Goal: Contribute content: Contribute content

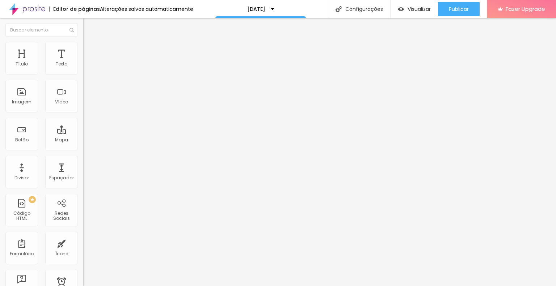
click at [83, 62] on span "Trocar imagem" at bounding box center [102, 59] width 39 height 6
click at [83, 132] on div "Proporção Original Cinema 16:9 Padrão 4:3 Quadrado 1:1 Original" at bounding box center [124, 118] width 83 height 29
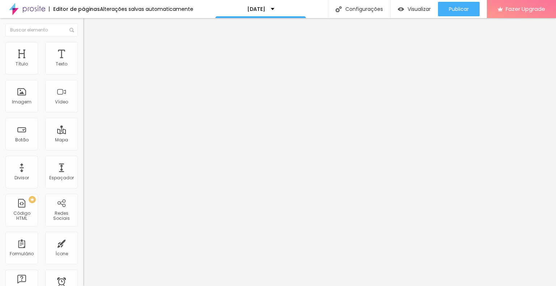
click at [83, 113] on span "Original" at bounding box center [91, 110] width 17 height 6
click at [83, 126] on span "Quadrado" at bounding box center [95, 123] width 24 height 6
click at [90, 49] on span "Estilo" at bounding box center [95, 47] width 11 height 6
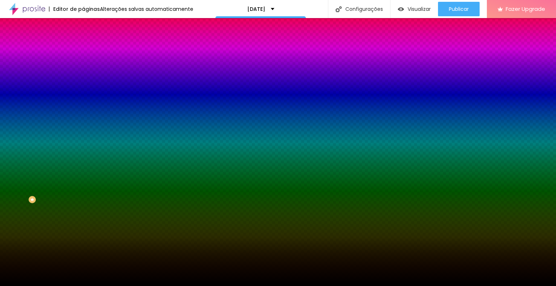
click at [83, 67] on span "Trocar imagem" at bounding box center [102, 63] width 39 height 6
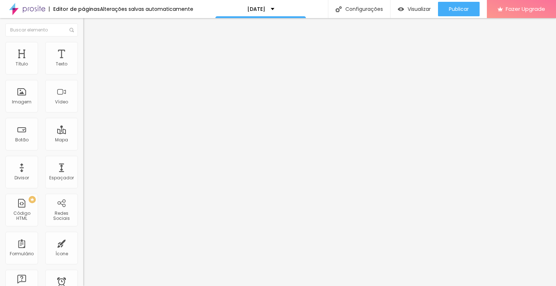
click at [83, 48] on li "Estilo" at bounding box center [124, 45] width 83 height 7
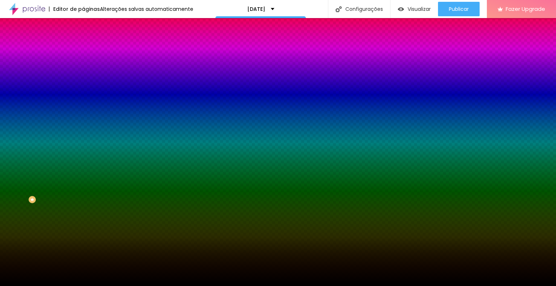
click at [83, 67] on span "Trocar imagem" at bounding box center [102, 63] width 39 height 6
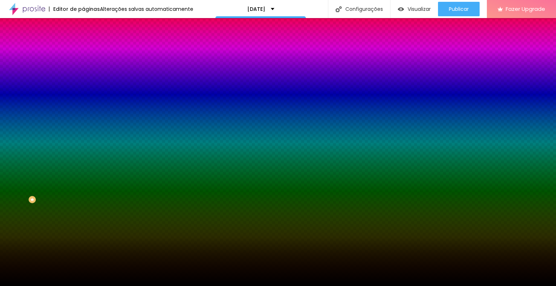
drag, startPoint x: 68, startPoint y: 104, endPoint x: 57, endPoint y: 104, distance: 10.5
click at [123, 65] on img at bounding box center [125, 63] width 4 height 4
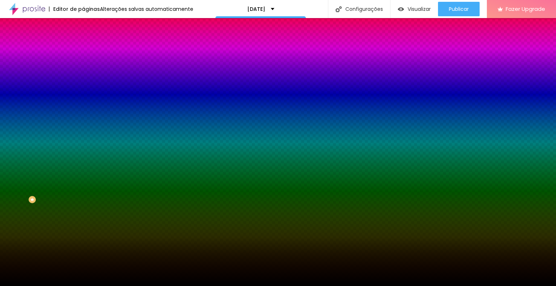
click at [83, 67] on span "Adicionar imagem" at bounding box center [106, 63] width 47 height 6
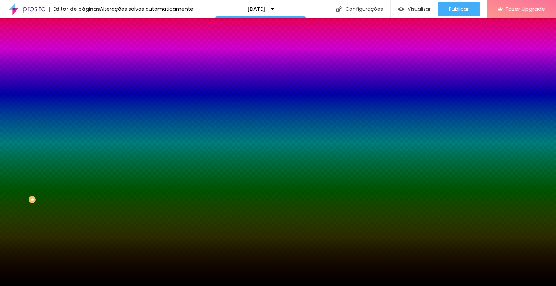
click at [83, 67] on span "Adicionar imagem" at bounding box center [106, 63] width 47 height 6
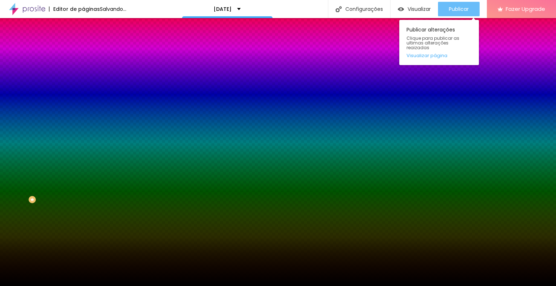
click at [459, 14] on div "Publicar" at bounding box center [459, 9] width 20 height 14
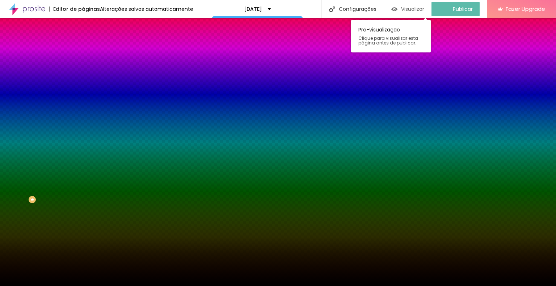
click at [424, 10] on span "Visualizar" at bounding box center [412, 9] width 23 height 6
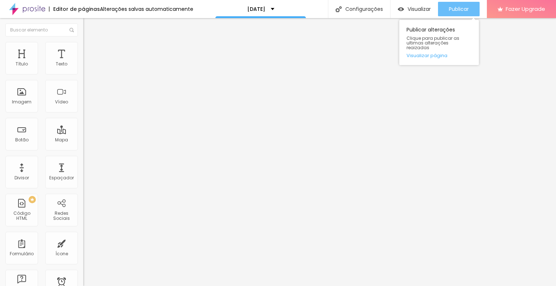
click at [442, 9] on button "Publicar" at bounding box center [459, 9] width 42 height 14
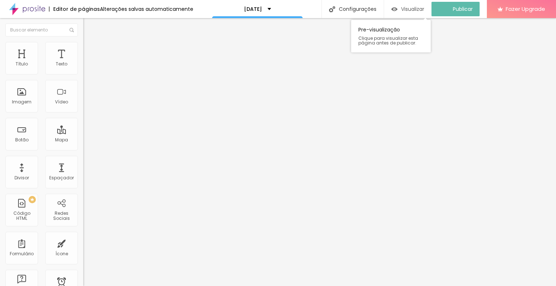
click at [411, 6] on span "Visualizar" at bounding box center [412, 9] width 23 height 6
